Goal: Find specific page/section: Find specific page/section

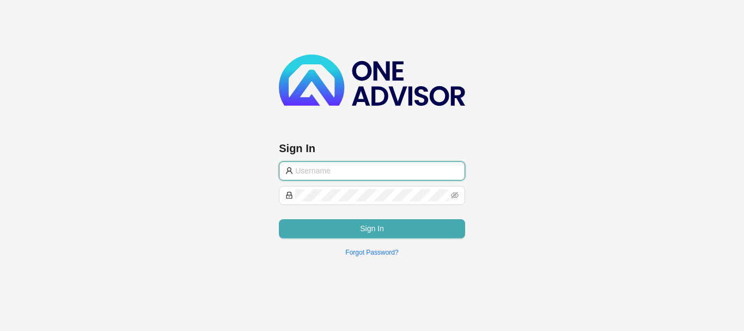
type input "[EMAIL_ADDRESS][PERSON_NAME][PERSON_NAME][DOMAIN_NAME]"
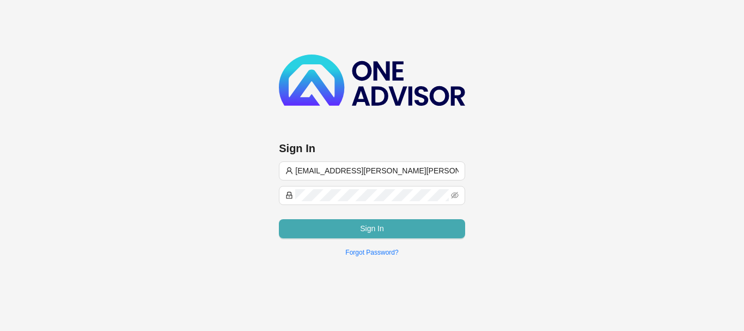
click at [341, 230] on button "Sign In" at bounding box center [372, 228] width 186 height 19
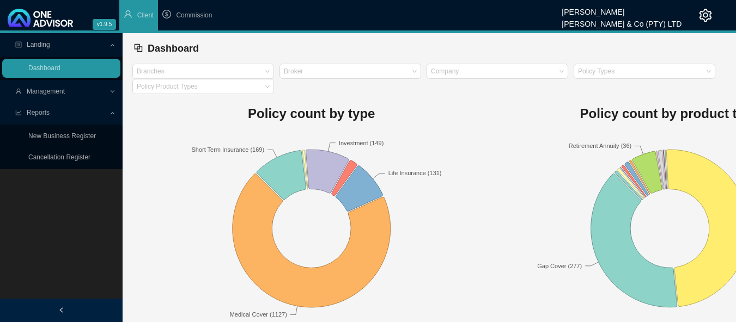
click at [39, 83] on span "Management" at bounding box center [62, 91] width 94 height 19
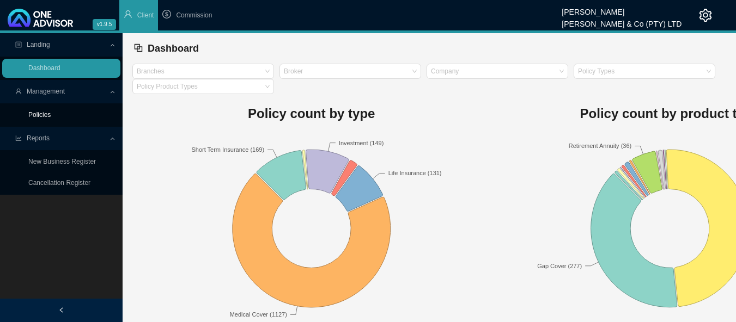
click at [37, 114] on link "Policies" at bounding box center [39, 115] width 22 height 8
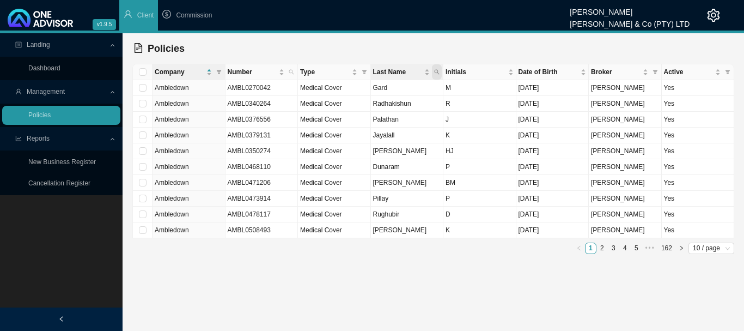
click at [436, 72] on icon "search" at bounding box center [436, 71] width 5 height 5
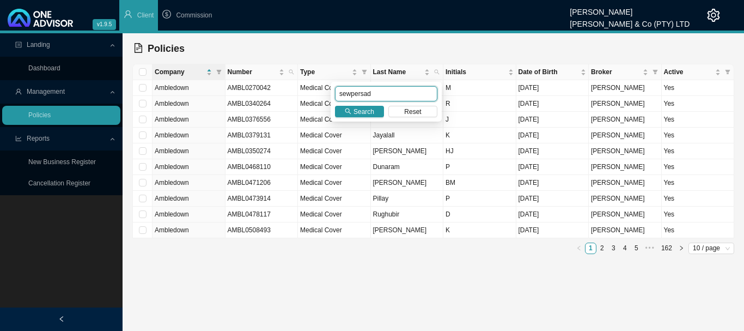
type input "sewpersad"
